Goal: Task Accomplishment & Management: Manage account settings

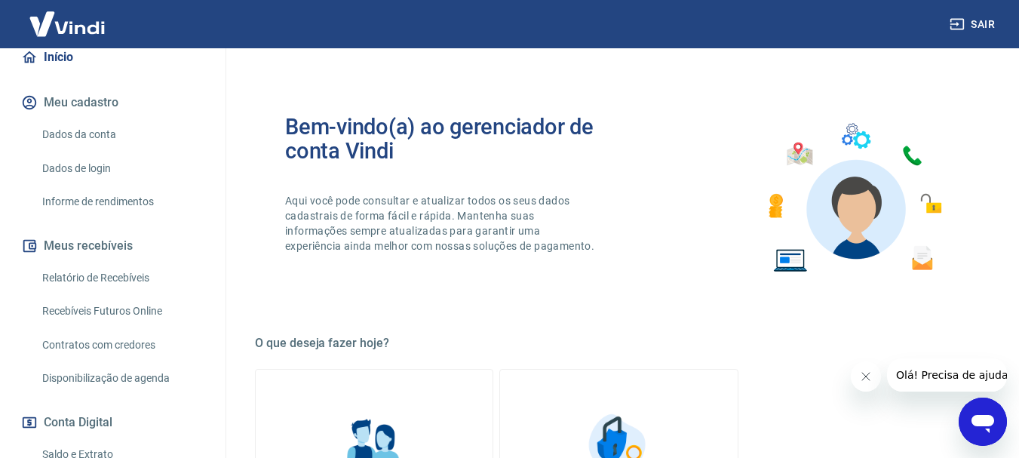
scroll to position [151, 0]
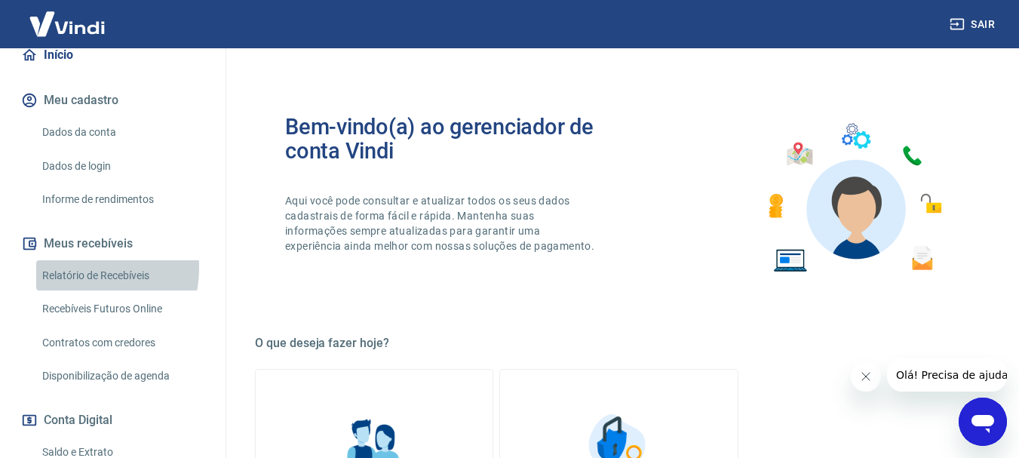
click at [75, 267] on link "Relatório de Recebíveis" at bounding box center [121, 275] width 171 height 31
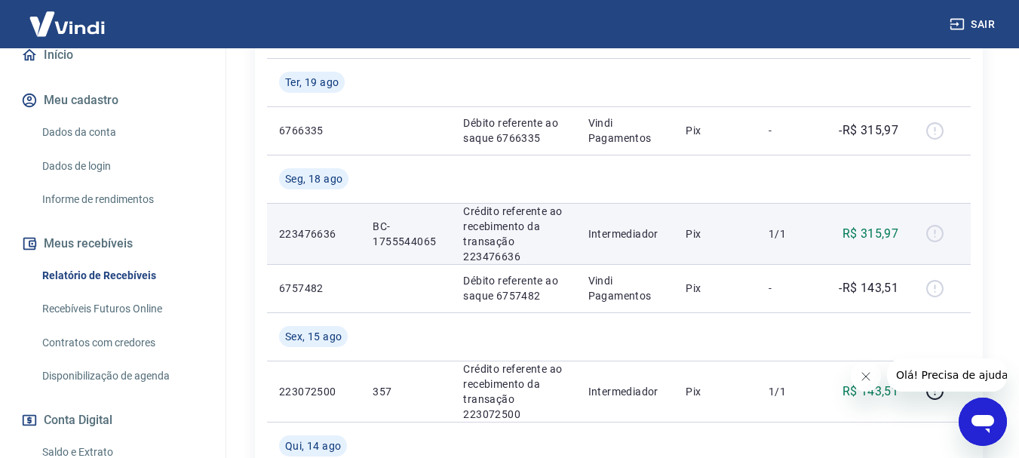
scroll to position [374, 0]
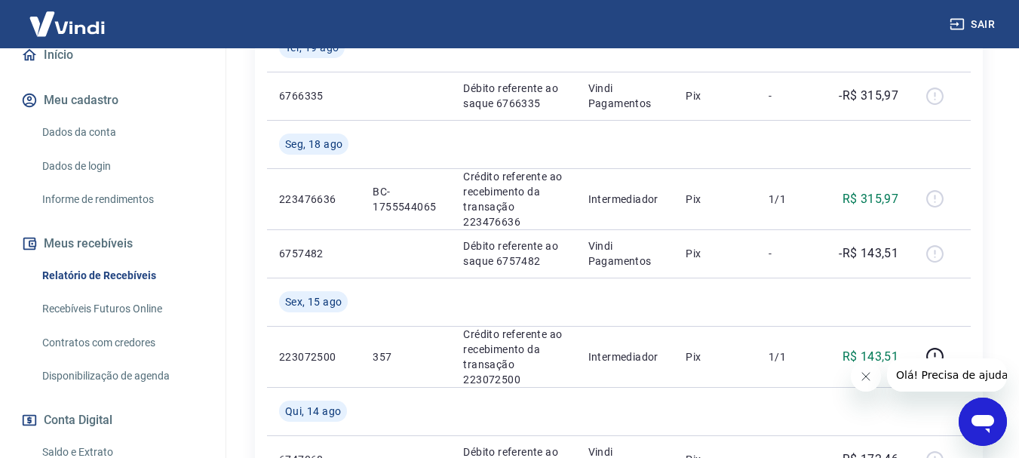
click at [863, 373] on icon "Fechar mensagem da empresa" at bounding box center [865, 376] width 12 height 12
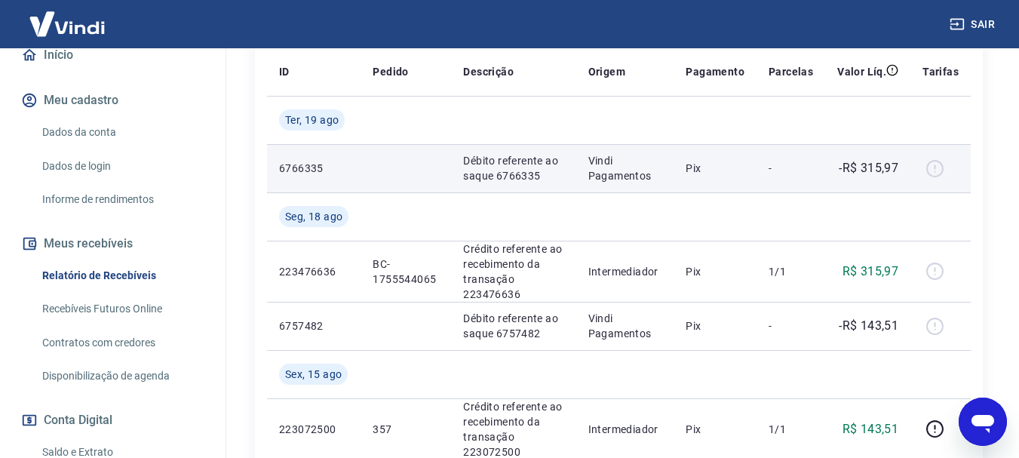
scroll to position [226, 0]
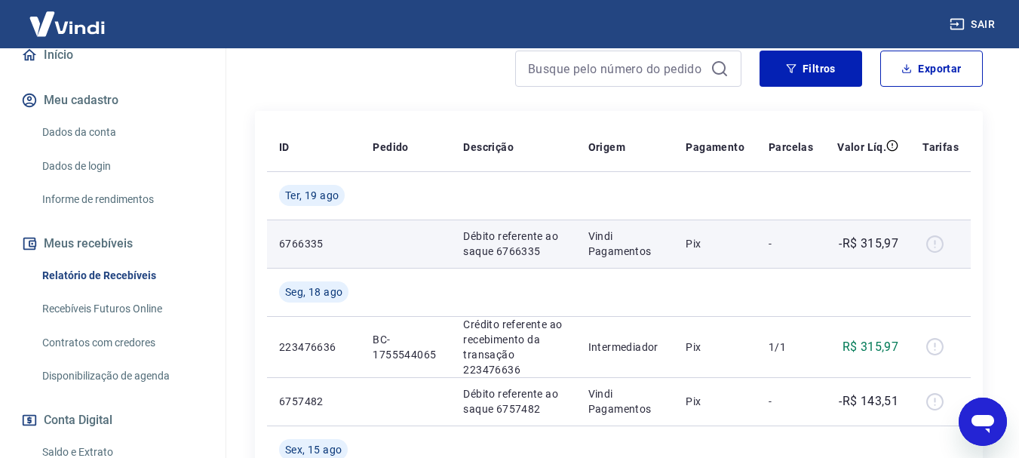
click at [937, 247] on div at bounding box center [941, 244] width 36 height 24
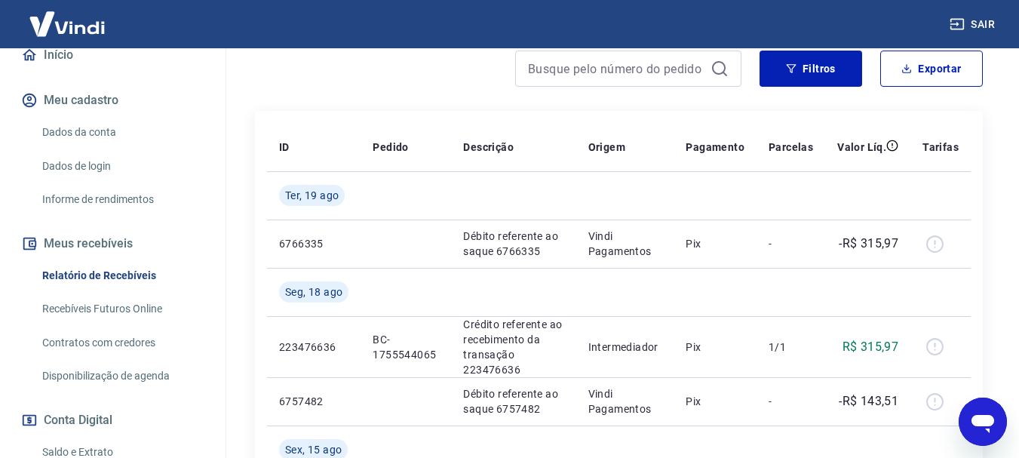
scroll to position [151, 0]
